Goal: Ask a question

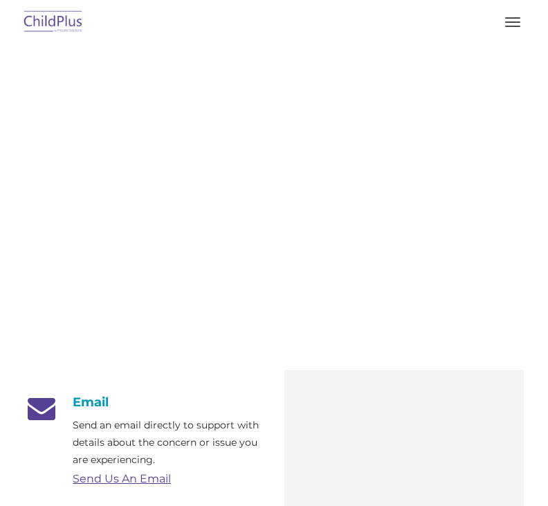
scroll to position [1025, 0]
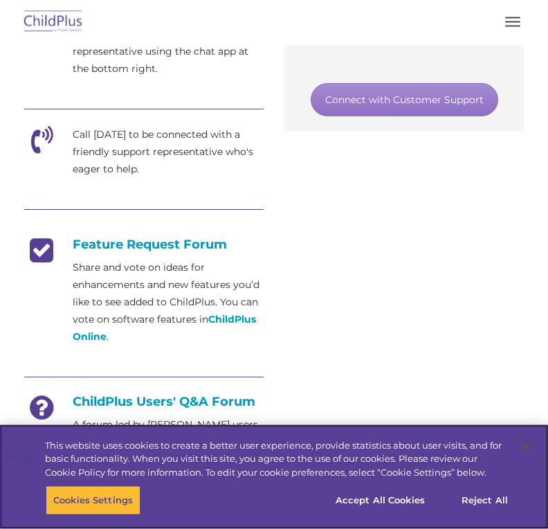
scroll to position [541, 0]
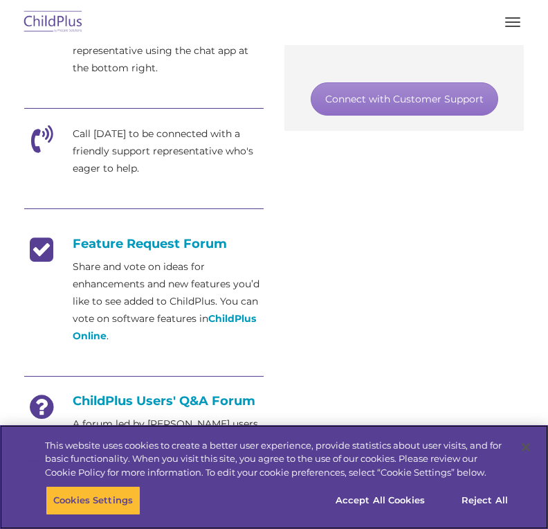
click at [500, 515] on button "Reject All" at bounding box center [484, 500] width 86 height 29
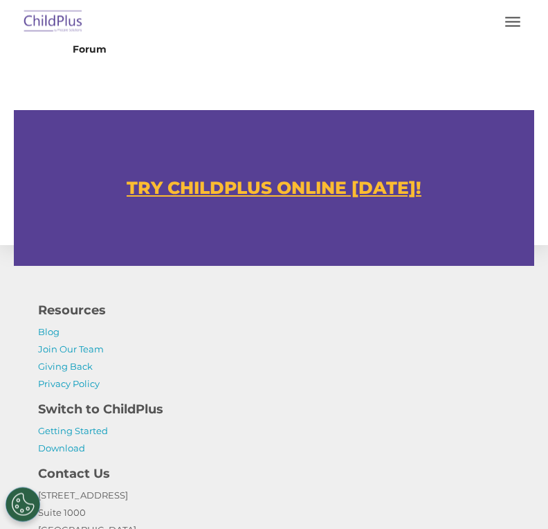
scroll to position [1002, 0]
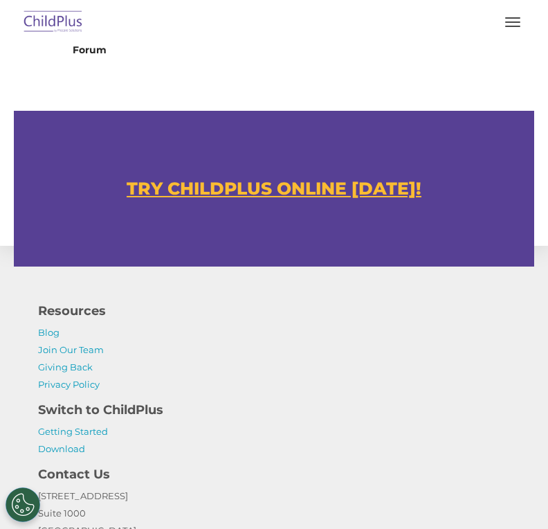
click at [374, 178] on u "TRY CHILDPLUS ONLINE TODAY!" at bounding box center [274, 188] width 295 height 21
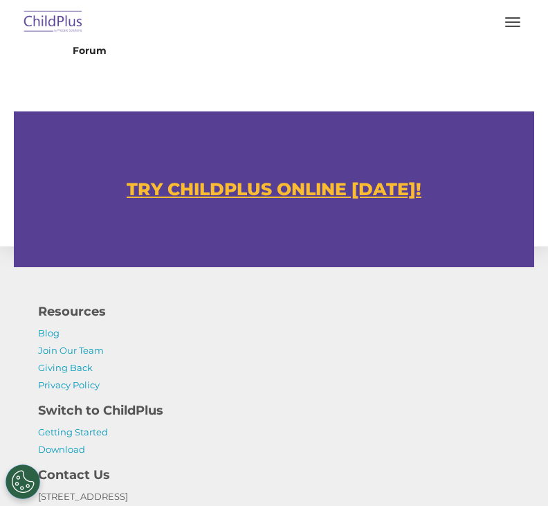
click at [334, 179] on u "TRY CHILDPLUS ONLINE TODAY!" at bounding box center [274, 189] width 295 height 21
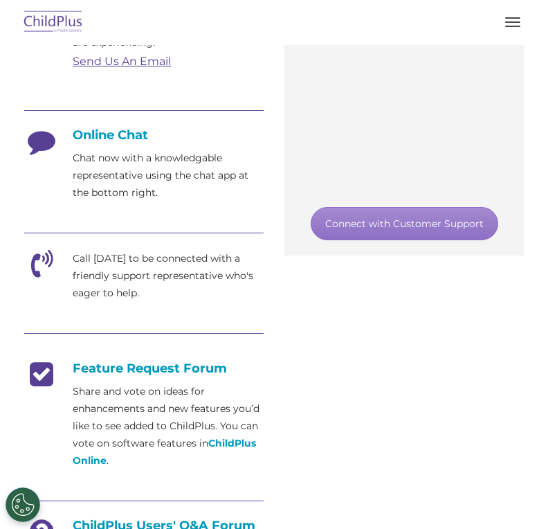
scroll to position [413, 0]
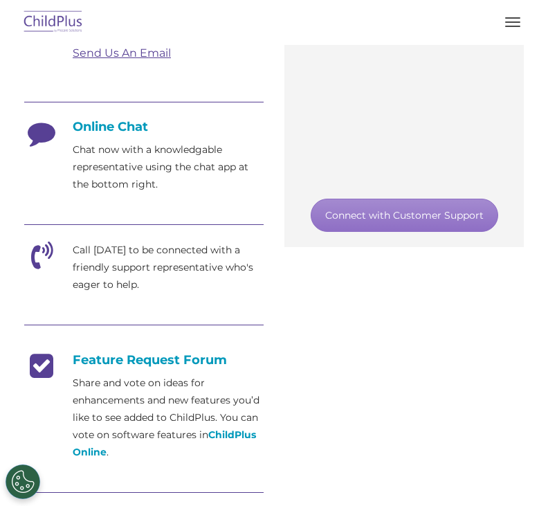
scroll to position [426, 0]
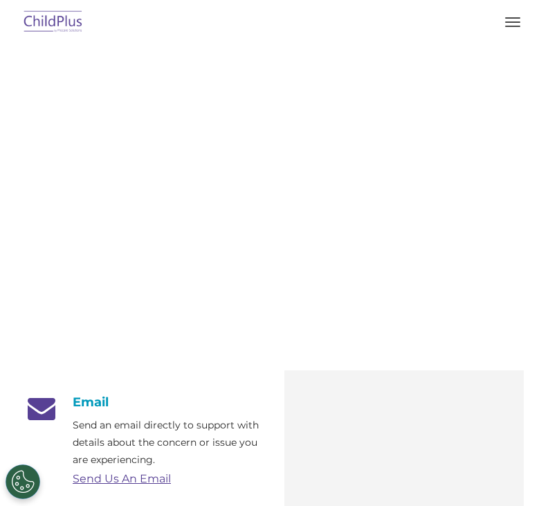
scroll to position [71, 0]
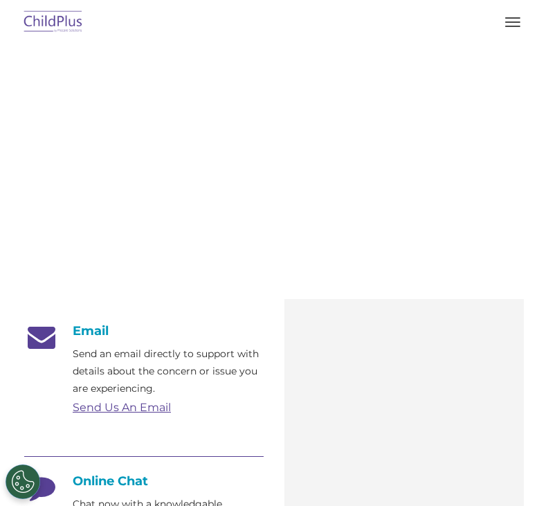
click at [51, 24] on img at bounding box center [53, 22] width 65 height 33
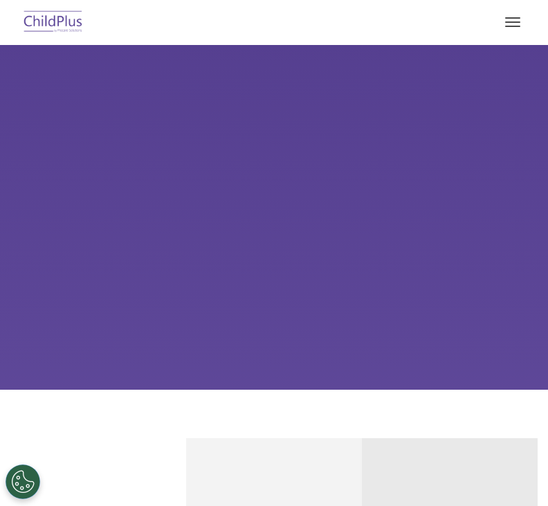
select select "MEDIUM"
click at [518, 26] on span "button" at bounding box center [512, 26] width 15 height 1
click at [520, 18] on span "button" at bounding box center [512, 17] width 15 height 1
click at [513, 22] on span "button" at bounding box center [512, 21] width 15 height 1
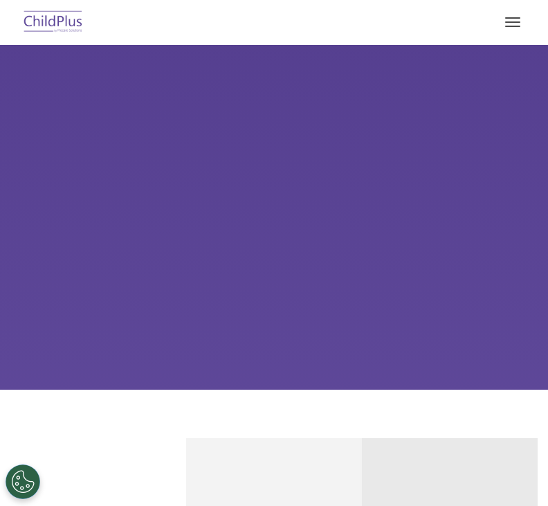
click at [511, 17] on span "button" at bounding box center [512, 17] width 15 height 1
click at [429, 287] on div "Learn More Request a Demo The Future of ChildPlus is Here! Boost your productiv…" at bounding box center [274, 217] width 548 height 345
